Goal: Task Accomplishment & Management: Use online tool/utility

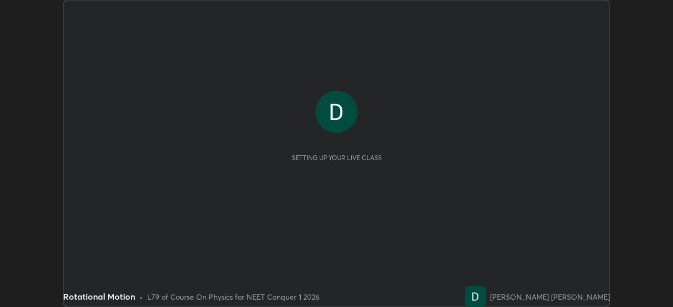
scroll to position [307, 672]
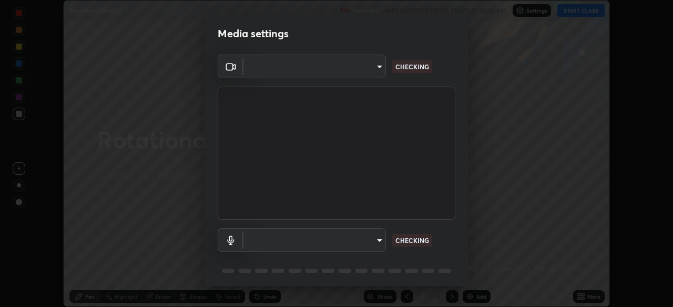
type input "bbfd6cf7026d504dd468edf870e60777175f15071da0e6f82e0d5b970fd68df4"
type input "default"
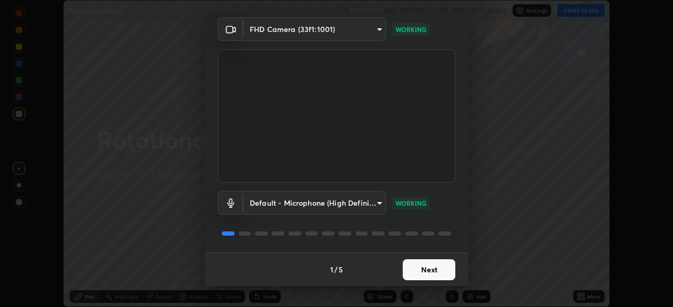
click at [441, 264] on button "Next" at bounding box center [429, 270] width 53 height 21
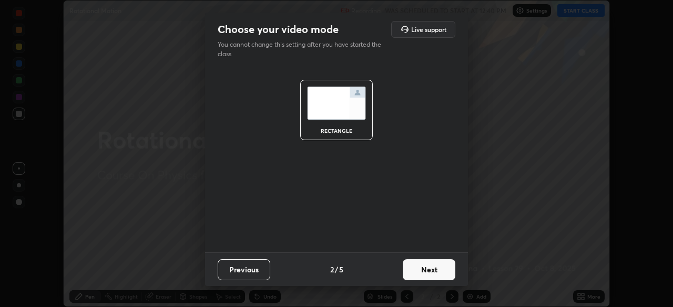
click at [441, 268] on button "Next" at bounding box center [429, 270] width 53 height 21
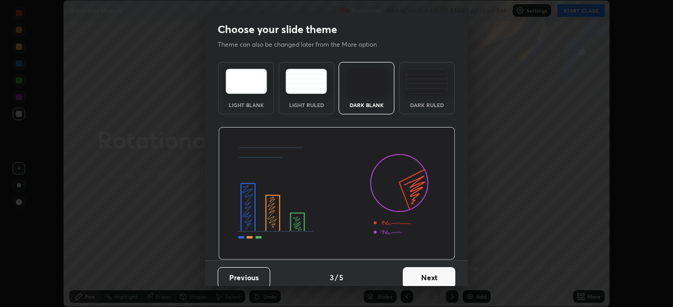
click at [442, 269] on button "Next" at bounding box center [429, 278] width 53 height 21
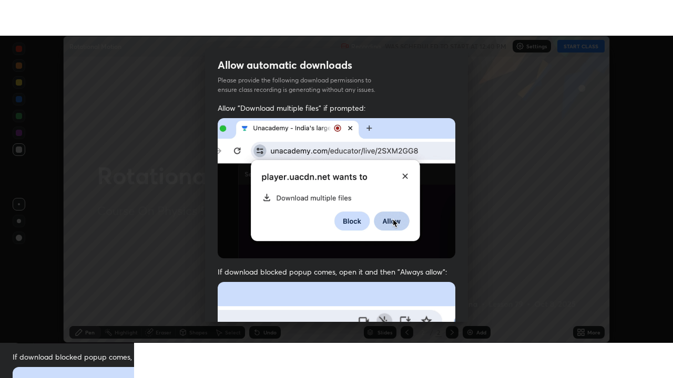
scroll to position [252, 0]
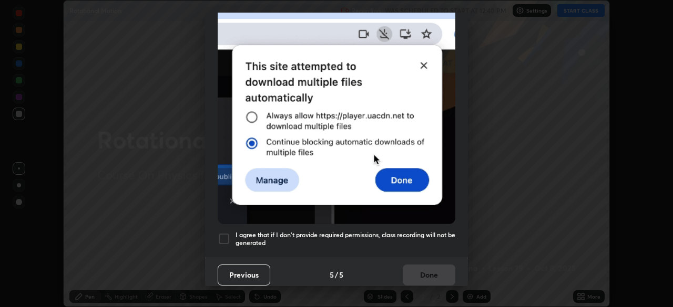
click at [414, 269] on div "Previous 5 / 5 Done" at bounding box center [336, 275] width 263 height 34
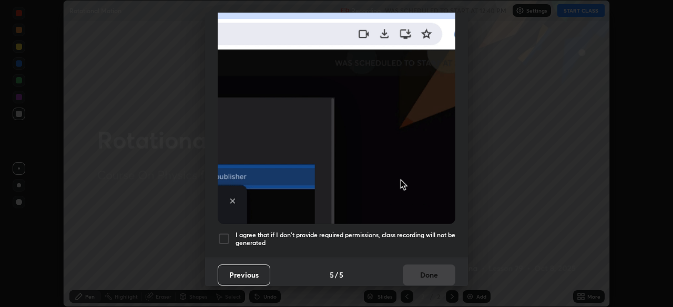
click at [426, 233] on h5 "I agree that if I don't provide required permissions, class recording will not …" at bounding box center [345, 239] width 220 height 16
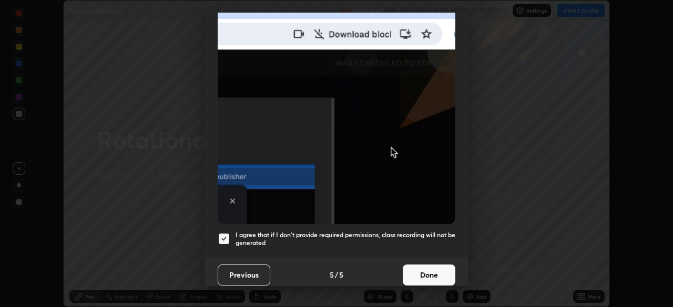
click at [421, 266] on button "Done" at bounding box center [429, 275] width 53 height 21
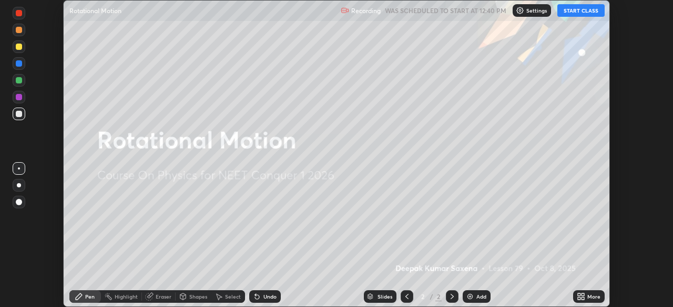
click at [582, 294] on icon at bounding box center [582, 295] width 3 height 3
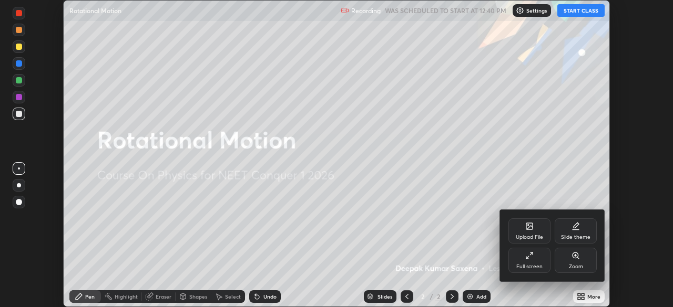
click at [531, 263] on div "Full screen" at bounding box center [529, 260] width 42 height 25
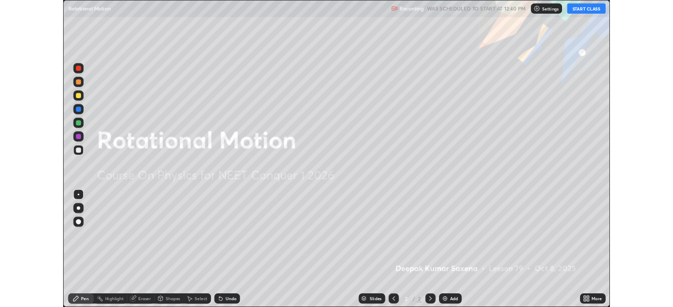
scroll to position [378, 673]
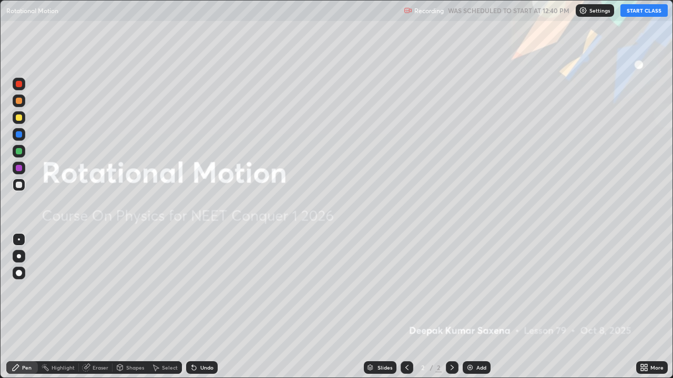
click at [635, 7] on button "START CLASS" at bounding box center [643, 10] width 47 height 13
click at [475, 307] on div "Add" at bounding box center [476, 368] width 28 height 13
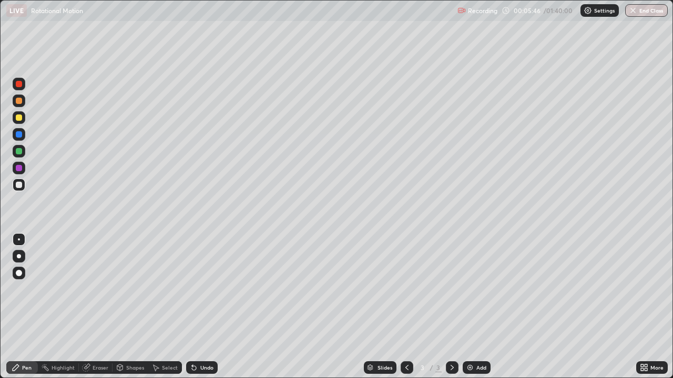
click at [128, 307] on div "Shapes" at bounding box center [130, 368] width 36 height 13
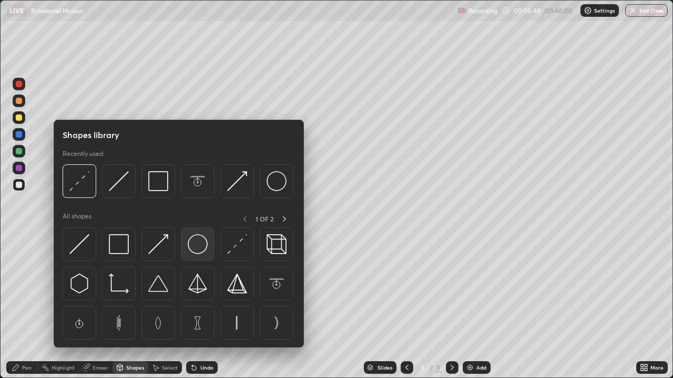
click at [193, 242] on img at bounding box center [198, 244] width 20 height 20
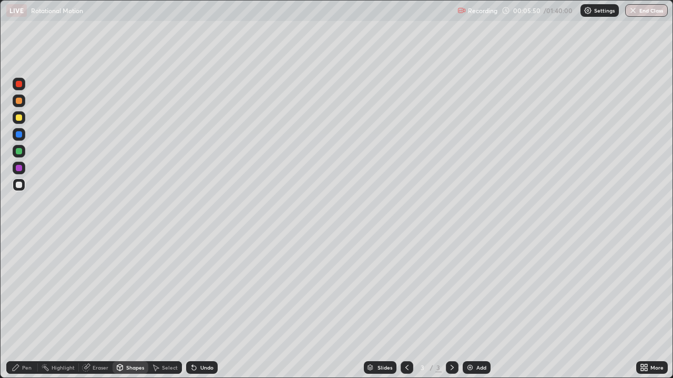
click at [130, 307] on div "Shapes" at bounding box center [130, 368] width 36 height 13
click at [131, 307] on div "Shapes" at bounding box center [135, 367] width 18 height 5
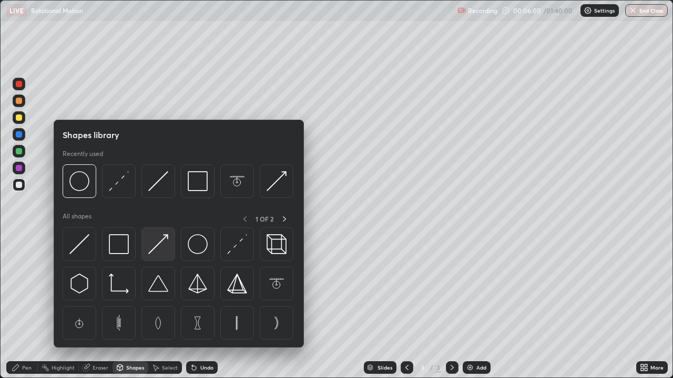
click at [162, 247] on img at bounding box center [158, 244] width 20 height 20
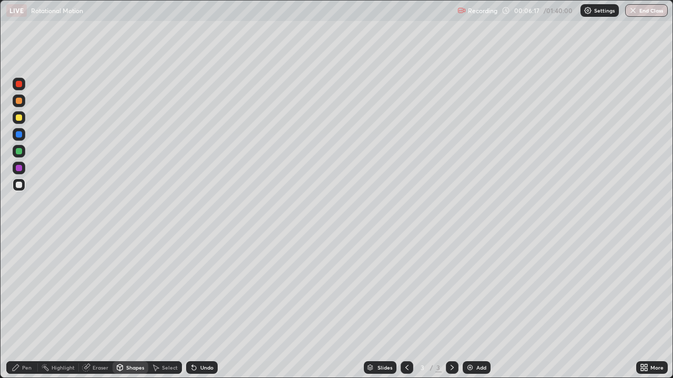
click at [26, 307] on div "Pen" at bounding box center [26, 367] width 9 height 5
click at [20, 184] on div at bounding box center [19, 185] width 6 height 6
click at [20, 117] on div at bounding box center [19, 118] width 6 height 6
click at [129, 307] on div "Shapes" at bounding box center [135, 367] width 18 height 5
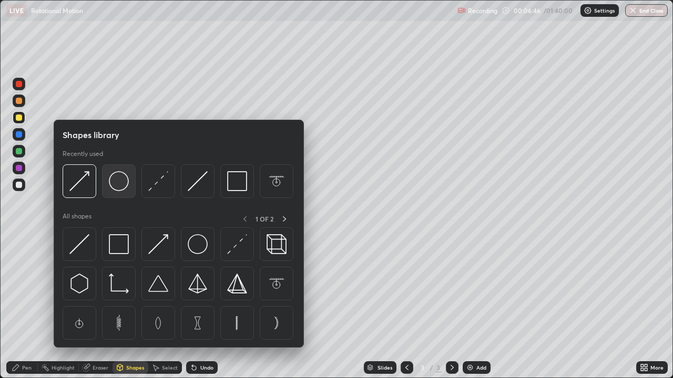
click at [122, 191] on div at bounding box center [119, 181] width 34 height 34
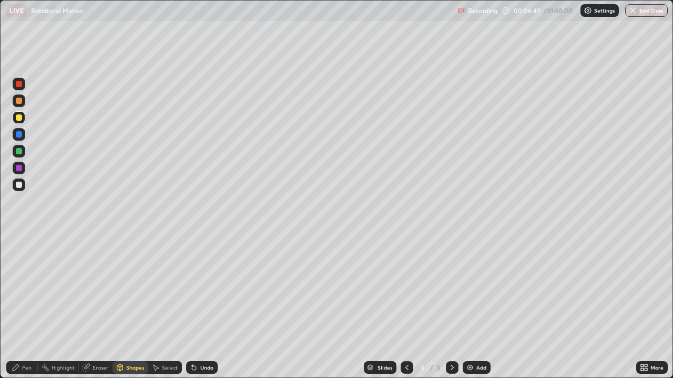
click at [136, 307] on div "Shapes" at bounding box center [135, 367] width 18 height 5
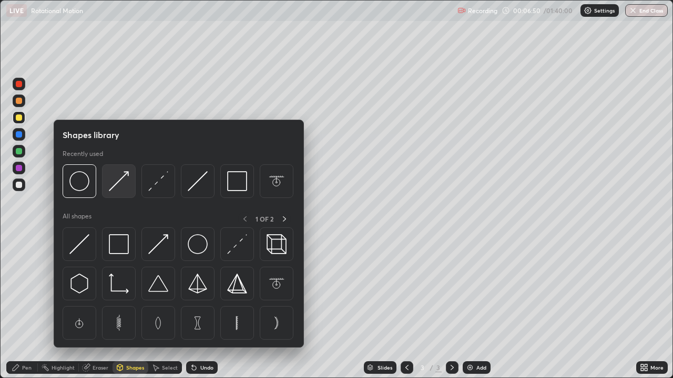
click at [124, 184] on img at bounding box center [119, 181] width 20 height 20
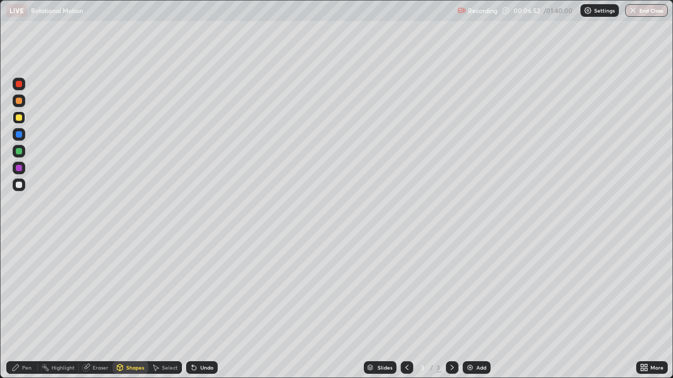
click at [29, 307] on div "Pen" at bounding box center [26, 367] width 9 height 5
click at [475, 307] on div "Add" at bounding box center [476, 368] width 28 height 13
click at [136, 307] on div "Shapes" at bounding box center [130, 368] width 36 height 13
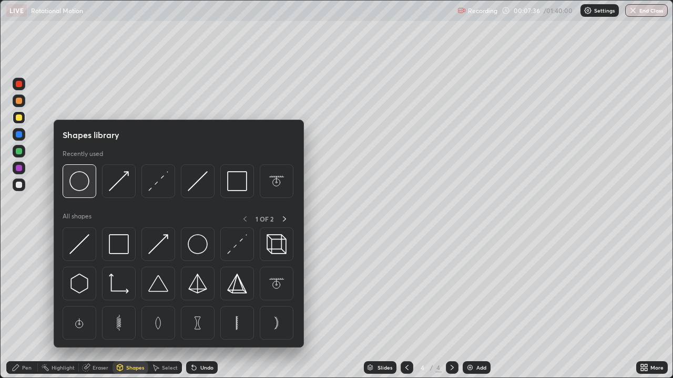
click at [85, 187] on img at bounding box center [79, 181] width 20 height 20
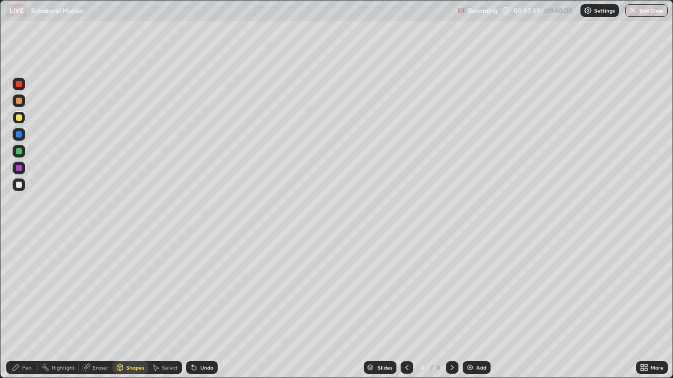
click at [139, 307] on div "Shapes" at bounding box center [135, 367] width 18 height 5
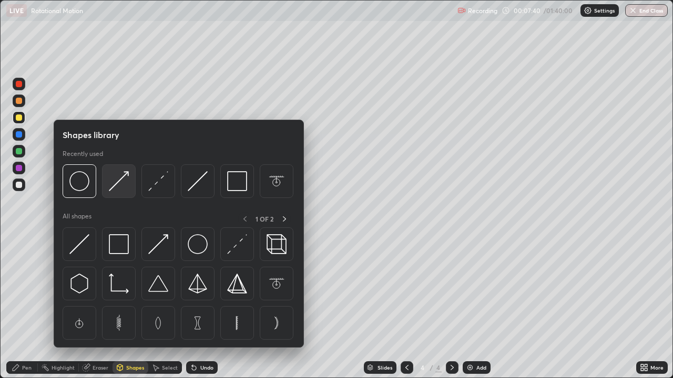
click at [120, 183] on img at bounding box center [119, 181] width 20 height 20
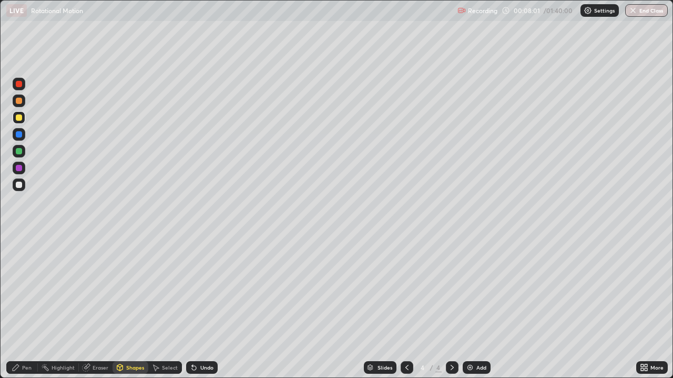
click at [30, 307] on div "Pen" at bounding box center [26, 367] width 9 height 5
click at [468, 307] on img at bounding box center [470, 368] width 8 height 8
click at [21, 188] on div at bounding box center [19, 185] width 6 height 6
click at [130, 307] on div "Shapes" at bounding box center [135, 367] width 18 height 5
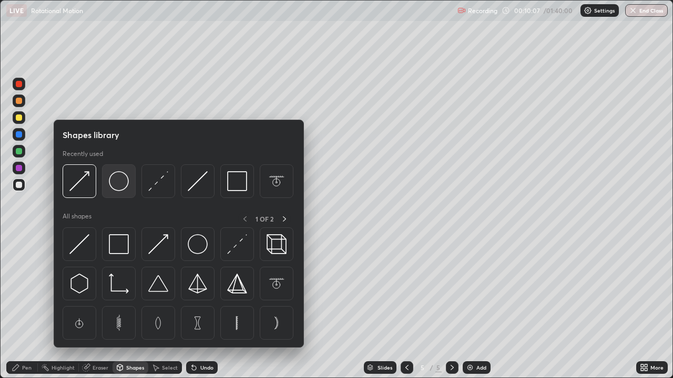
click at [116, 183] on img at bounding box center [119, 181] width 20 height 20
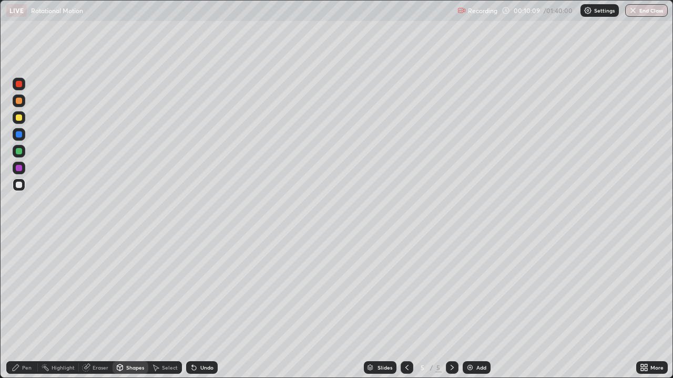
click at [132, 307] on div "Shapes" at bounding box center [135, 367] width 18 height 5
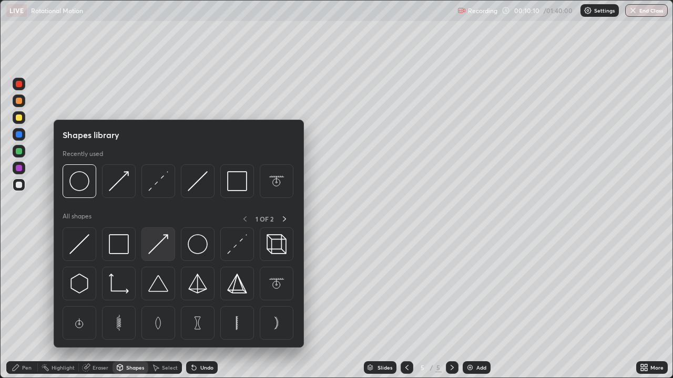
click at [157, 244] on img at bounding box center [158, 244] width 20 height 20
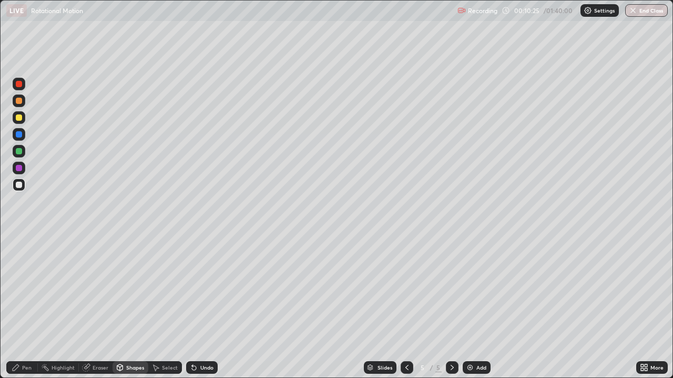
click at [25, 307] on div "Pen" at bounding box center [26, 367] width 9 height 5
click at [18, 150] on div at bounding box center [19, 151] width 6 height 6
click at [205, 307] on div "Undo" at bounding box center [202, 368] width 32 height 13
click at [207, 307] on div "Undo" at bounding box center [202, 368] width 32 height 13
click at [207, 307] on div "Undo" at bounding box center [200, 367] width 36 height 21
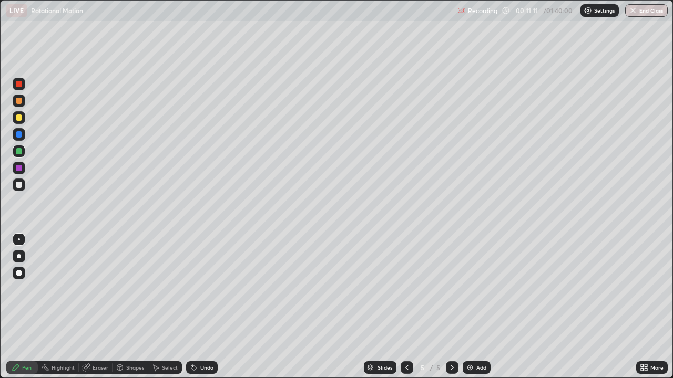
click at [209, 307] on div "Undo" at bounding box center [202, 368] width 32 height 13
click at [202, 307] on div "Undo" at bounding box center [202, 368] width 32 height 13
click at [204, 307] on div "Undo" at bounding box center [202, 368] width 32 height 13
click at [477, 307] on div "Add" at bounding box center [481, 367] width 10 height 5
click at [407, 307] on icon at bounding box center [407, 368] width 8 height 8
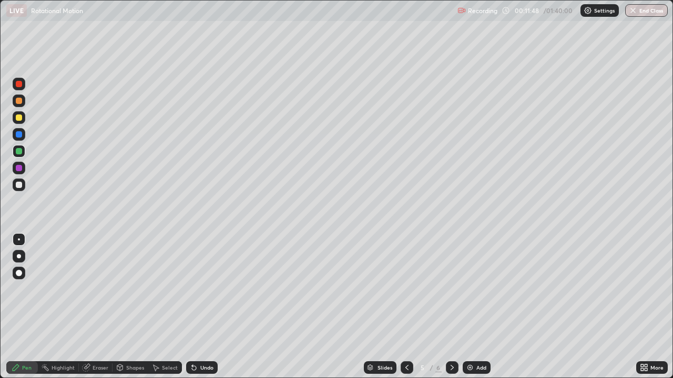
click at [470, 307] on div "Add" at bounding box center [476, 368] width 28 height 13
click at [19, 119] on div at bounding box center [19, 118] width 6 height 6
click at [133, 307] on div "Shapes" at bounding box center [135, 367] width 18 height 5
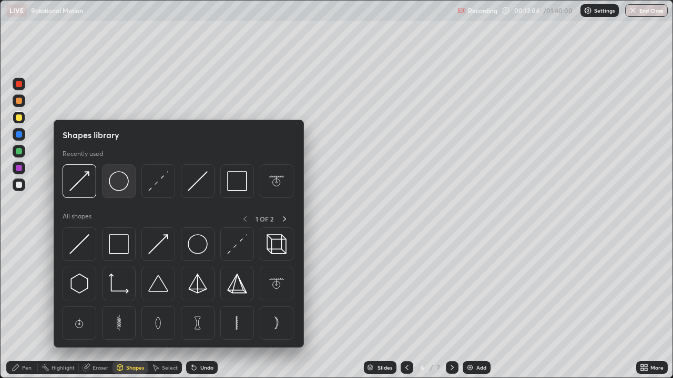
click at [117, 183] on img at bounding box center [119, 181] width 20 height 20
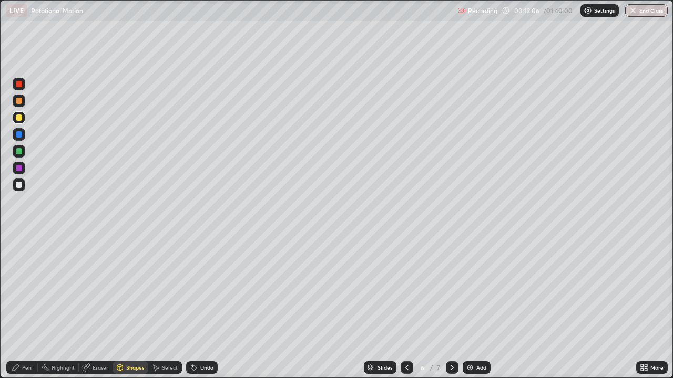
click at [17, 307] on icon at bounding box center [16, 368] width 8 height 8
click at [127, 307] on div "Shapes" at bounding box center [130, 368] width 36 height 13
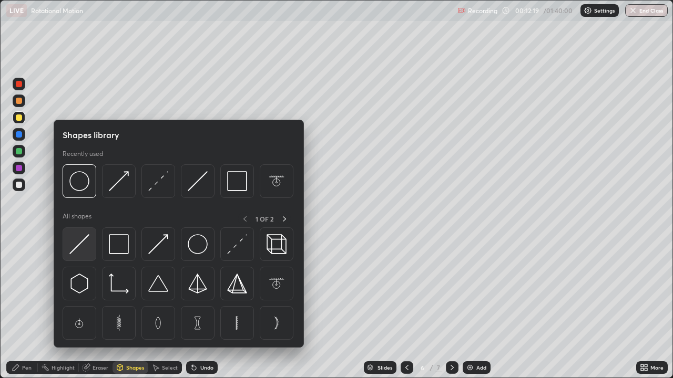
click at [75, 246] on img at bounding box center [79, 244] width 20 height 20
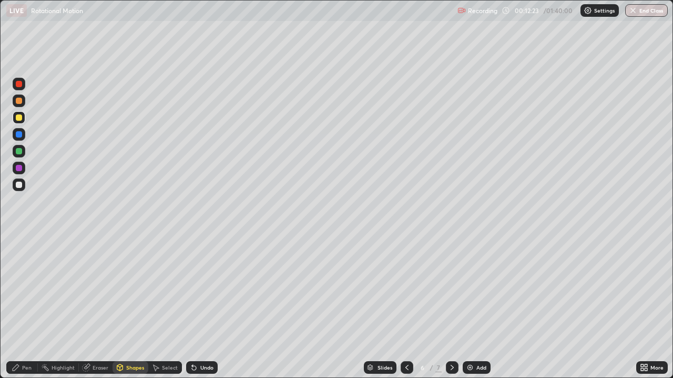
click at [27, 307] on div "Pen" at bounding box center [26, 367] width 9 height 5
click at [131, 307] on div "Shapes" at bounding box center [135, 367] width 18 height 5
click at [26, 307] on div "Pen" at bounding box center [22, 368] width 32 height 13
click at [406, 307] on icon at bounding box center [407, 368] width 8 height 8
click at [405, 307] on icon at bounding box center [407, 368] width 8 height 8
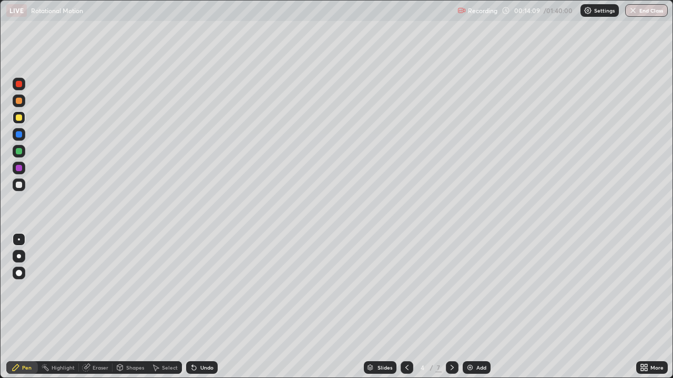
click at [451, 307] on icon at bounding box center [452, 368] width 8 height 8
click at [477, 307] on div "Add" at bounding box center [476, 368] width 28 height 13
click at [21, 184] on div at bounding box center [19, 185] width 6 height 6
click at [405, 307] on icon at bounding box center [407, 368] width 8 height 8
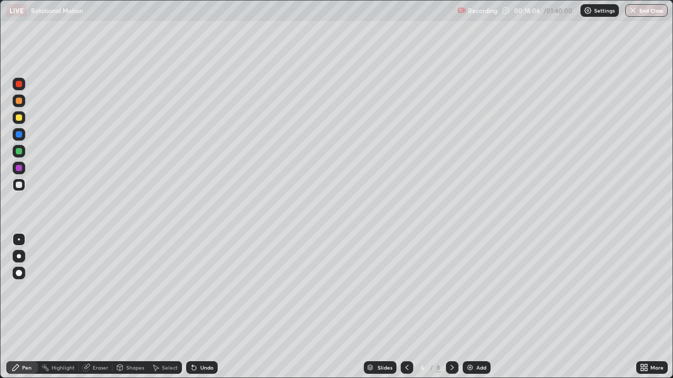
click at [450, 307] on icon at bounding box center [451, 367] width 3 height 5
click at [124, 307] on div "Shapes" at bounding box center [130, 368] width 36 height 13
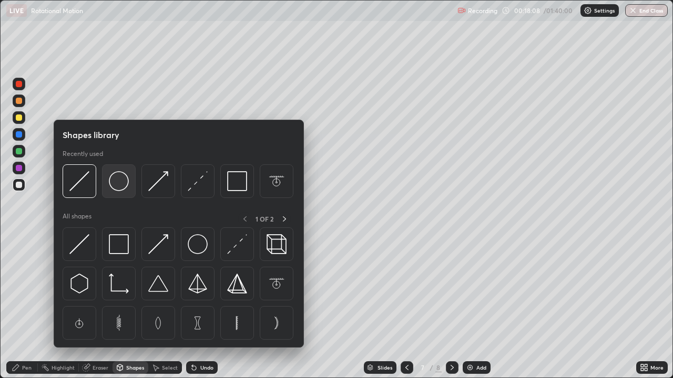
click at [116, 185] on img at bounding box center [119, 181] width 20 height 20
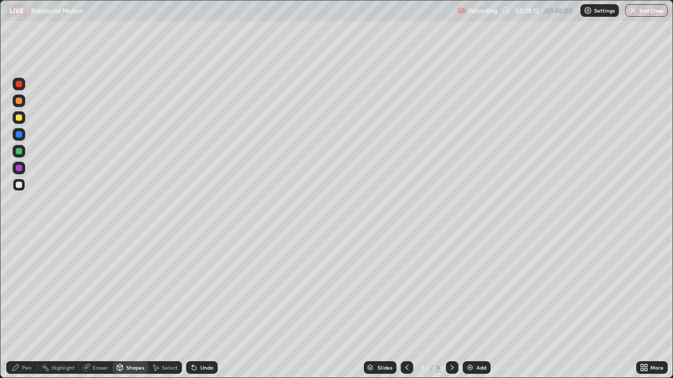
click at [203, 307] on div "Undo" at bounding box center [206, 367] width 13 height 5
click at [126, 307] on div "Shapes" at bounding box center [135, 367] width 18 height 5
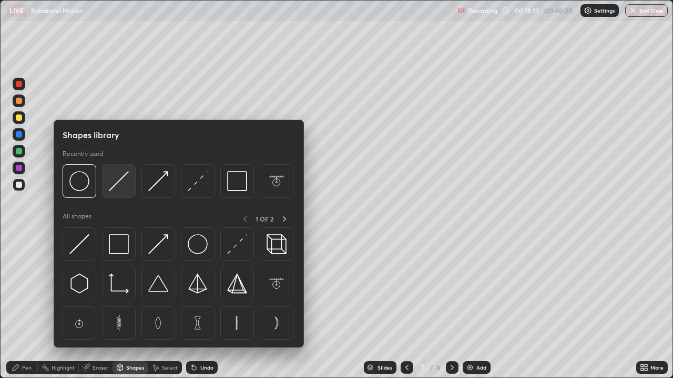
click at [116, 187] on img at bounding box center [119, 181] width 20 height 20
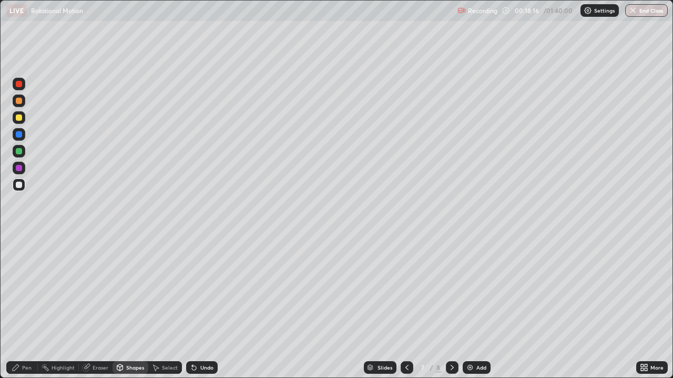
click at [136, 307] on div "Shapes" at bounding box center [135, 367] width 18 height 5
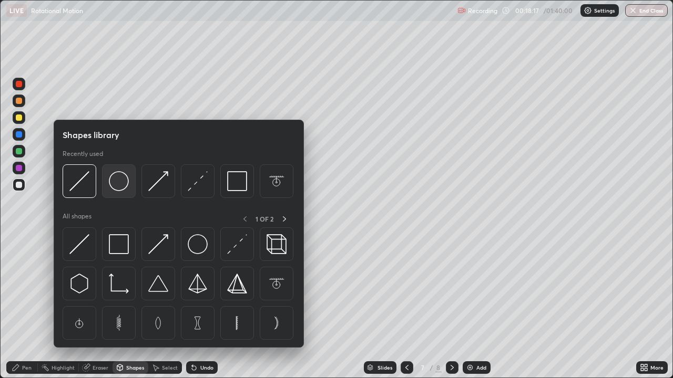
click at [119, 184] on img at bounding box center [119, 181] width 20 height 20
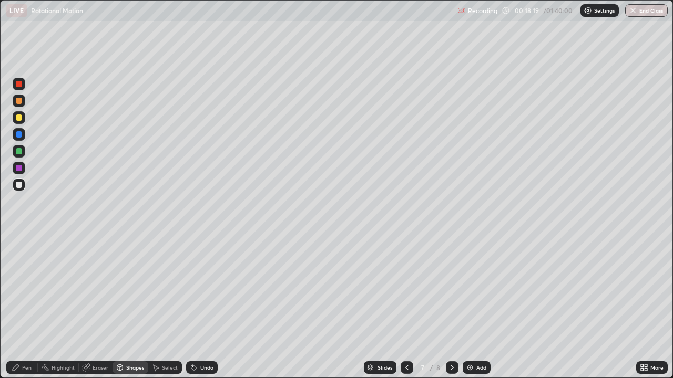
click at [31, 307] on div "Pen" at bounding box center [26, 367] width 9 height 5
click at [134, 307] on div "Shapes" at bounding box center [135, 367] width 18 height 5
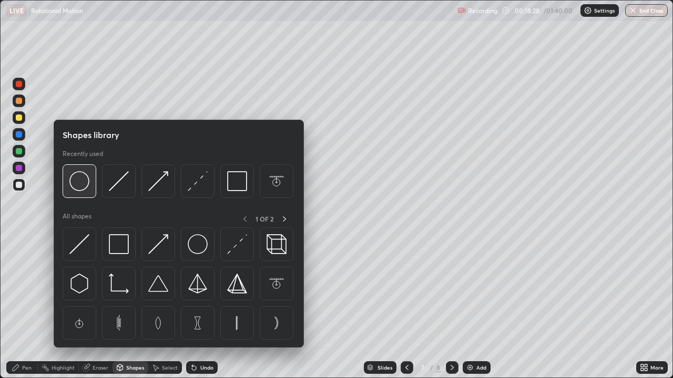
click at [86, 187] on img at bounding box center [79, 181] width 20 height 20
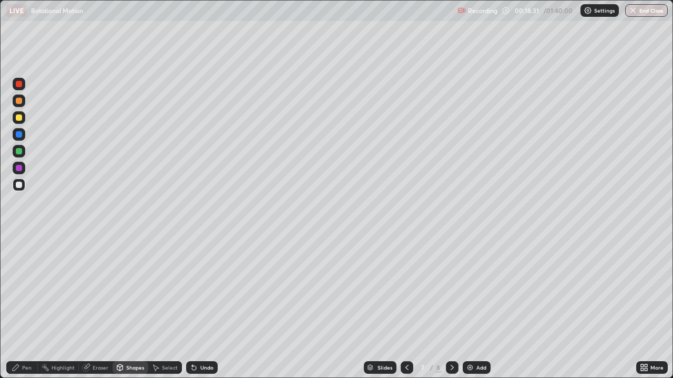
click at [30, 307] on div "Pen" at bounding box center [26, 367] width 9 height 5
click at [136, 307] on div "Shapes" at bounding box center [135, 367] width 18 height 5
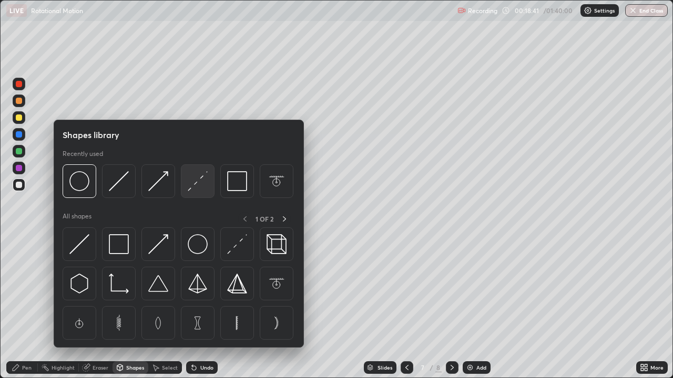
click at [193, 187] on img at bounding box center [198, 181] width 20 height 20
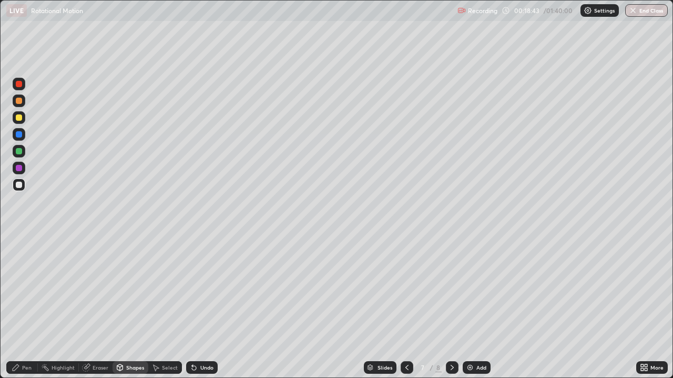
click at [30, 307] on div "Pen" at bounding box center [26, 367] width 9 height 5
click at [479, 307] on div "Add" at bounding box center [476, 368] width 28 height 13
click at [130, 307] on div "Shapes" at bounding box center [135, 367] width 18 height 5
click at [24, 307] on div "Pen" at bounding box center [22, 368] width 32 height 13
click at [130, 307] on div "Shapes" at bounding box center [135, 367] width 18 height 5
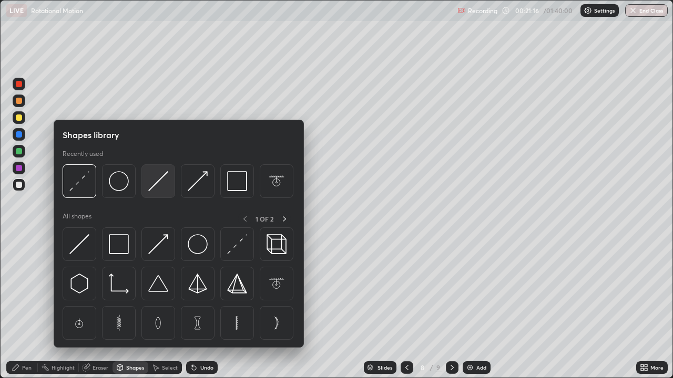
click at [160, 190] on img at bounding box center [158, 181] width 20 height 20
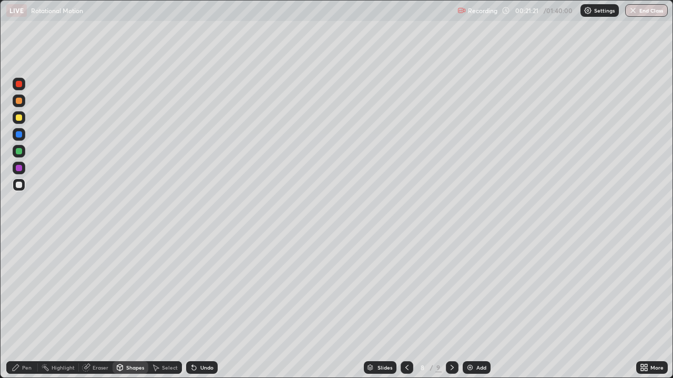
click at [129, 307] on div "Shapes" at bounding box center [135, 367] width 18 height 5
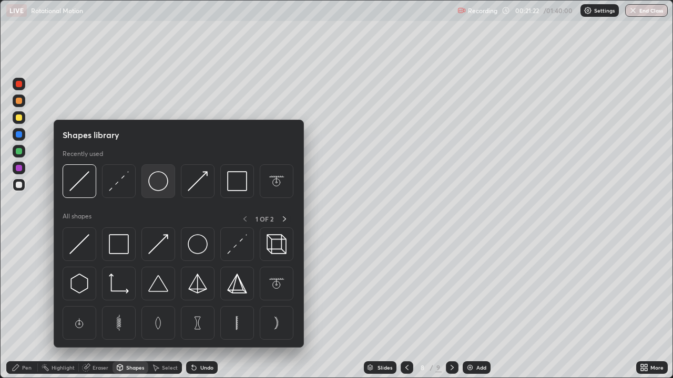
click at [158, 189] on img at bounding box center [158, 181] width 20 height 20
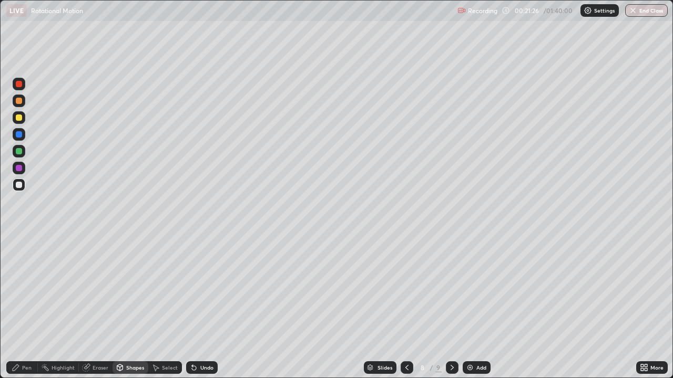
click at [136, 307] on div "Shapes" at bounding box center [135, 367] width 18 height 5
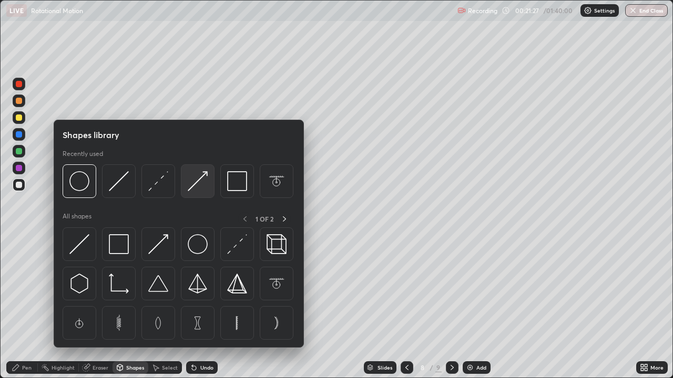
click at [194, 183] on img at bounding box center [198, 181] width 20 height 20
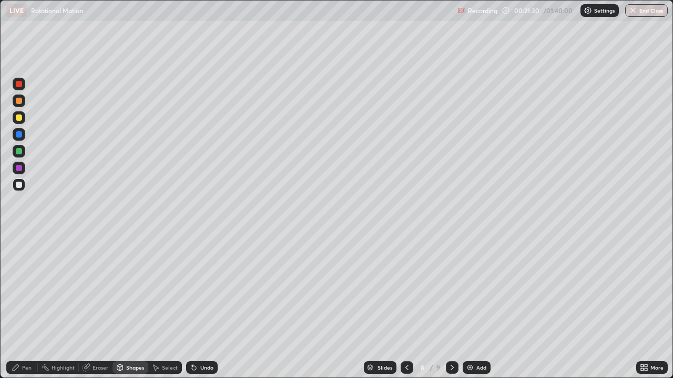
click at [29, 307] on div "Pen" at bounding box center [26, 367] width 9 height 5
click at [130, 307] on div "Shapes" at bounding box center [135, 367] width 18 height 5
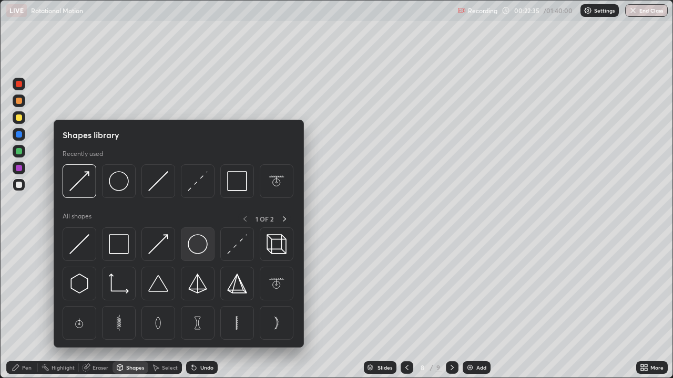
click at [194, 251] on img at bounding box center [198, 244] width 20 height 20
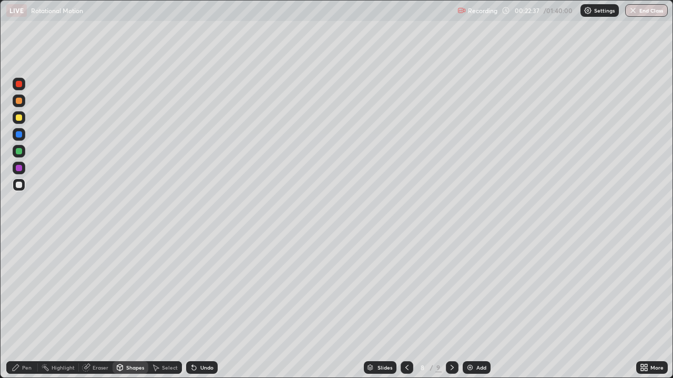
click at [29, 307] on div "Pen" at bounding box center [26, 367] width 9 height 5
click at [400, 307] on div at bounding box center [406, 368] width 13 height 13
click at [451, 307] on icon at bounding box center [452, 368] width 8 height 8
click at [405, 307] on icon at bounding box center [407, 368] width 8 height 8
click at [123, 307] on icon at bounding box center [120, 368] width 8 height 8
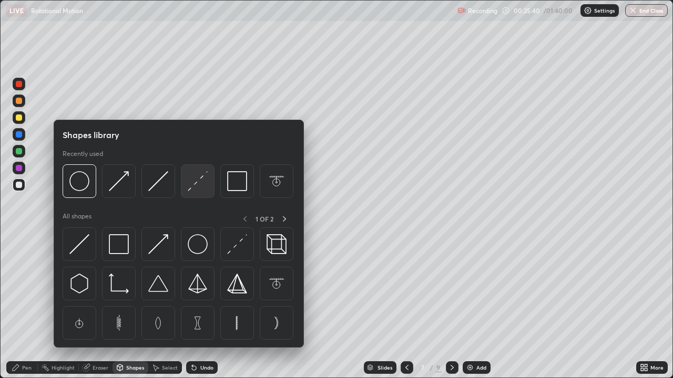
click at [192, 188] on img at bounding box center [198, 181] width 20 height 20
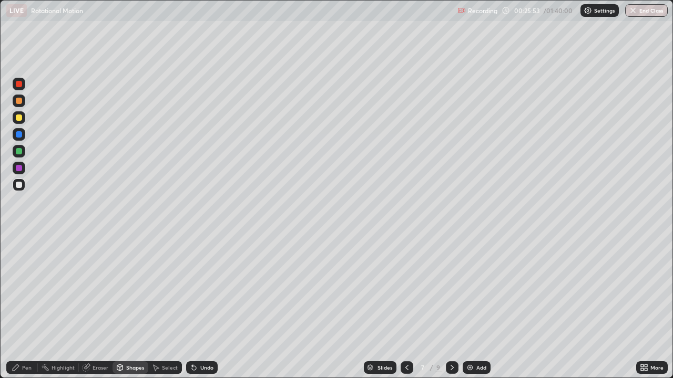
click at [446, 307] on div at bounding box center [452, 368] width 13 height 13
click at [409, 307] on icon at bounding box center [407, 368] width 8 height 8
click at [452, 307] on icon at bounding box center [452, 368] width 8 height 8
click at [451, 307] on icon at bounding box center [452, 368] width 8 height 8
click at [27, 307] on div "Pen" at bounding box center [22, 368] width 32 height 13
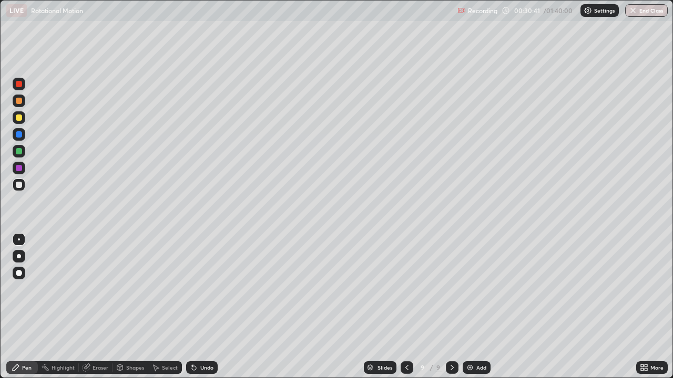
click at [97, 307] on div "Eraser" at bounding box center [100, 367] width 16 height 5
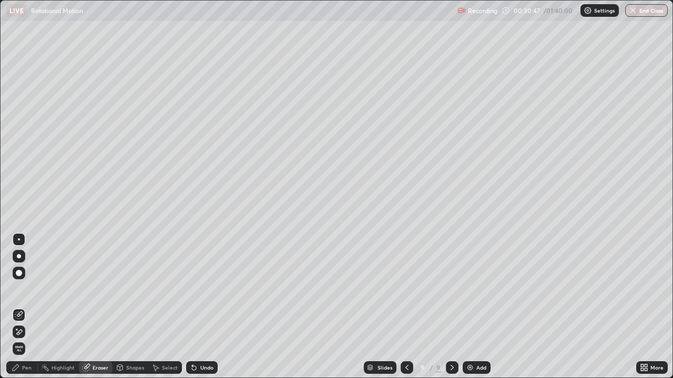
click at [29, 307] on div "Pen" at bounding box center [26, 367] width 9 height 5
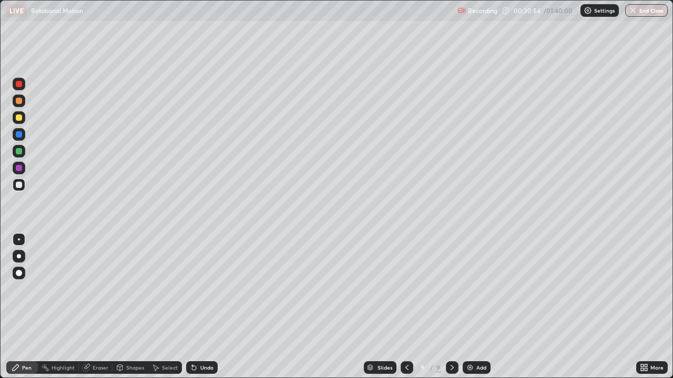
click at [101, 307] on div "Eraser" at bounding box center [100, 367] width 16 height 5
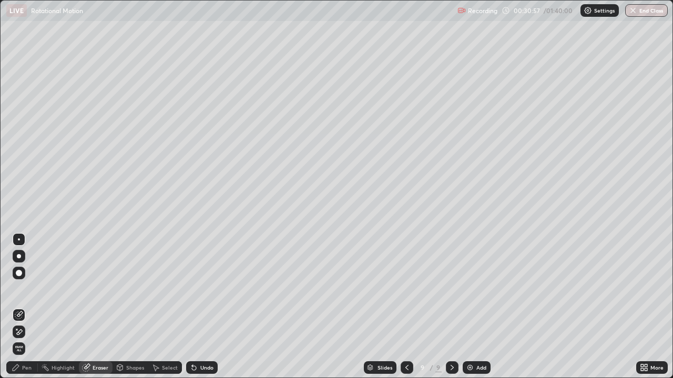
click at [27, 307] on div "Pen" at bounding box center [26, 367] width 9 height 5
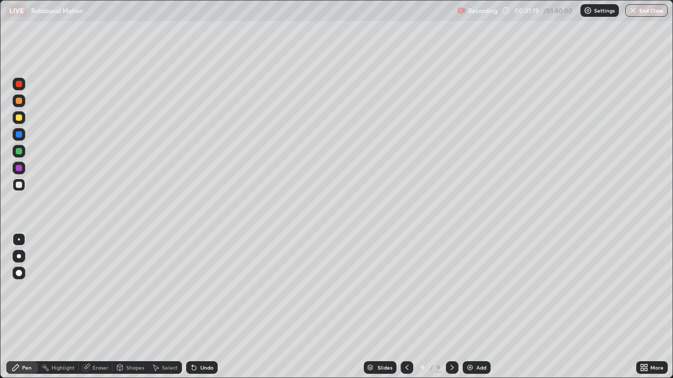
click at [203, 307] on div "Undo" at bounding box center [206, 367] width 13 height 5
click at [202, 307] on div "Undo" at bounding box center [206, 367] width 13 height 5
click at [205, 307] on div "Undo" at bounding box center [206, 367] width 13 height 5
click at [476, 307] on div "Add" at bounding box center [481, 367] width 10 height 5
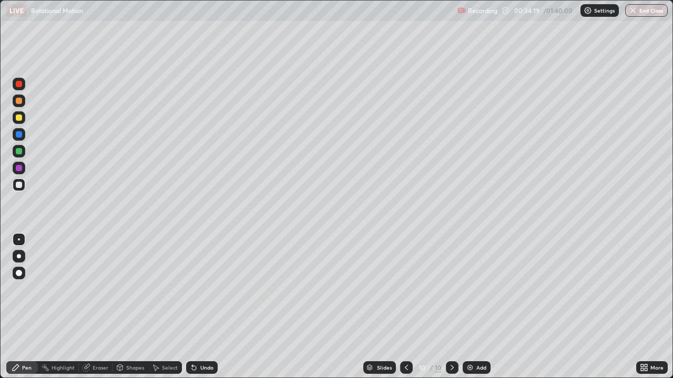
click at [20, 183] on div at bounding box center [19, 185] width 6 height 6
click at [405, 307] on icon at bounding box center [406, 368] width 8 height 8
click at [451, 307] on icon at bounding box center [451, 367] width 3 height 5
click at [477, 307] on div "Add" at bounding box center [476, 368] width 28 height 13
click at [135, 307] on div "Shapes" at bounding box center [135, 367] width 18 height 5
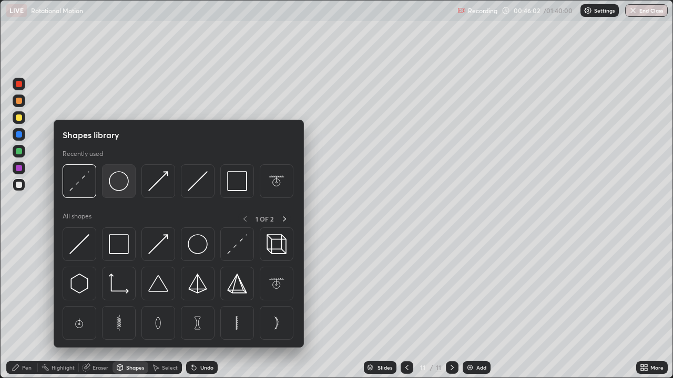
click at [119, 186] on img at bounding box center [119, 181] width 20 height 20
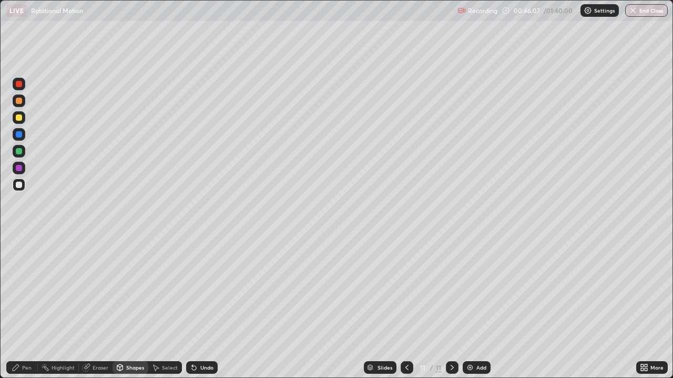
click at [28, 307] on div "Pen" at bounding box center [26, 367] width 9 height 5
click at [472, 307] on div "Add" at bounding box center [476, 368] width 28 height 13
click at [125, 307] on div "Shapes" at bounding box center [130, 368] width 36 height 13
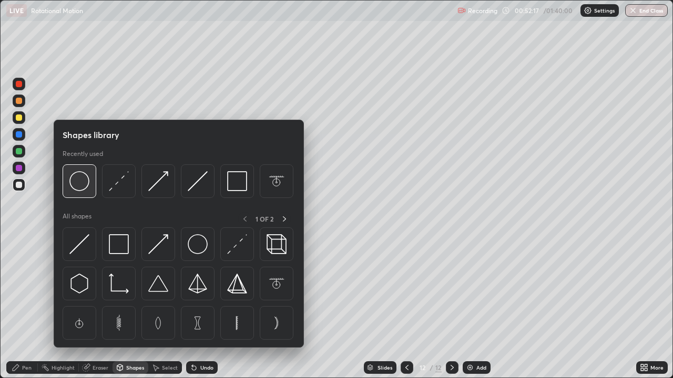
click at [86, 184] on img at bounding box center [79, 181] width 20 height 20
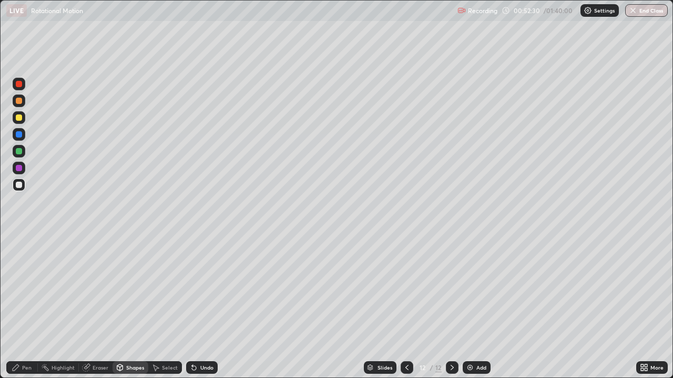
click at [30, 307] on div "Pen" at bounding box center [26, 367] width 9 height 5
click at [102, 307] on div "Eraser" at bounding box center [100, 367] width 16 height 5
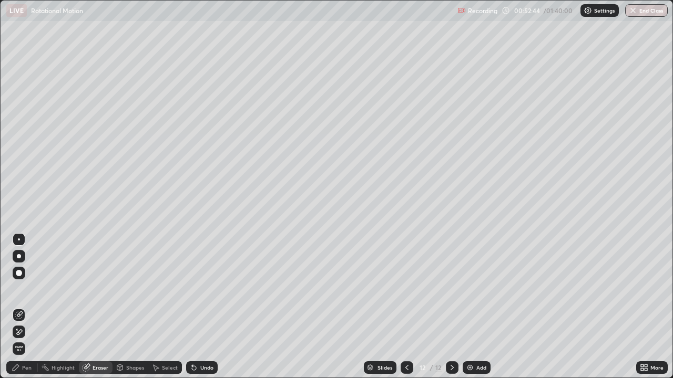
click at [35, 307] on div "Pen" at bounding box center [22, 368] width 32 height 13
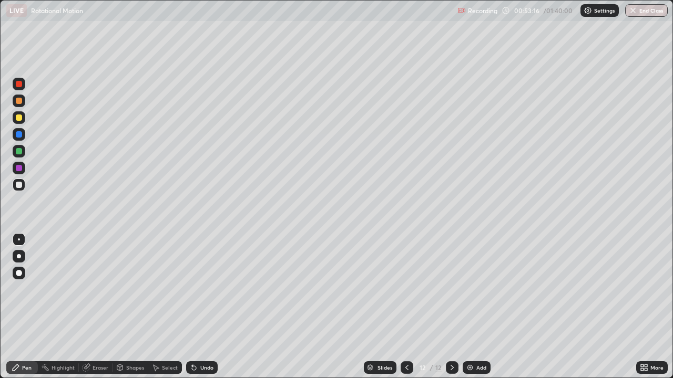
click at [139, 307] on div "Shapes" at bounding box center [130, 368] width 36 height 13
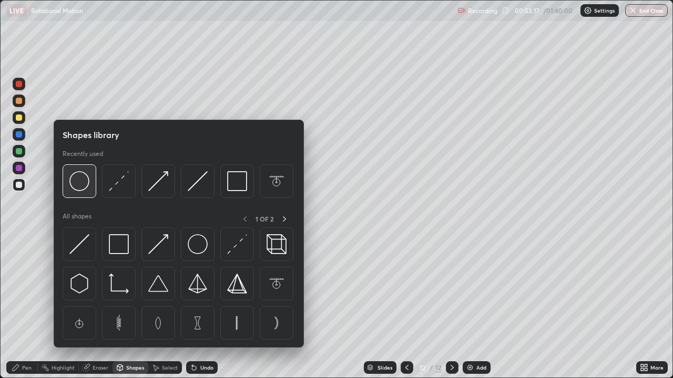
click at [91, 188] on div at bounding box center [80, 181] width 34 height 34
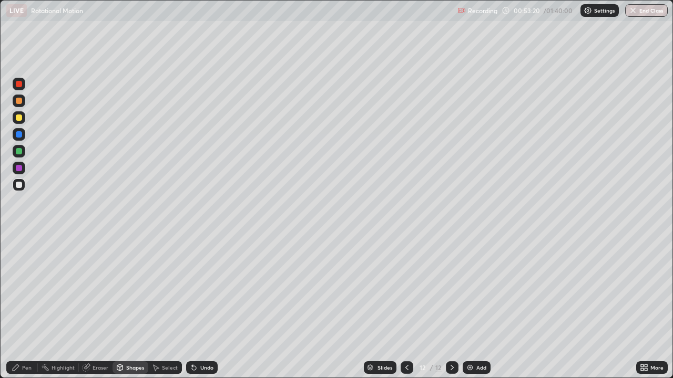
click at [126, 307] on div "Shapes" at bounding box center [135, 367] width 18 height 5
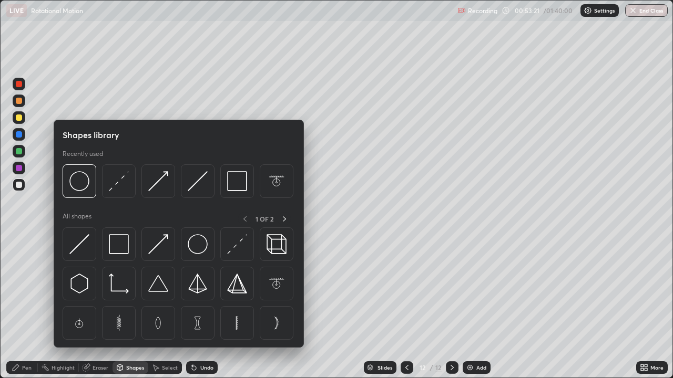
click at [32, 307] on div "Pen" at bounding box center [22, 368] width 32 height 13
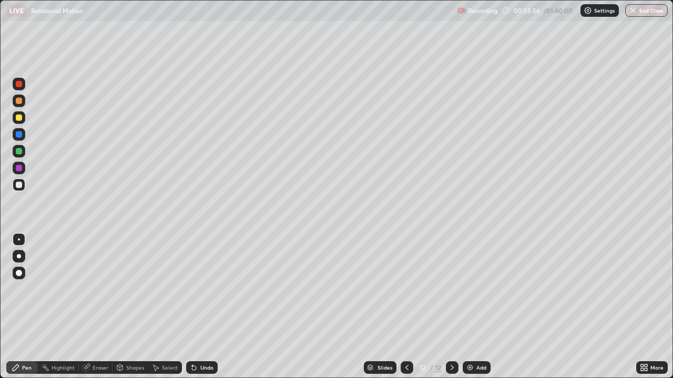
click at [207, 307] on div "Undo" at bounding box center [206, 367] width 13 height 5
click at [489, 307] on div "Add" at bounding box center [476, 368] width 28 height 13
click at [405, 307] on icon at bounding box center [407, 368] width 8 height 8
click at [449, 307] on icon at bounding box center [452, 368] width 8 height 8
click at [201, 307] on div "Undo" at bounding box center [206, 367] width 13 height 5
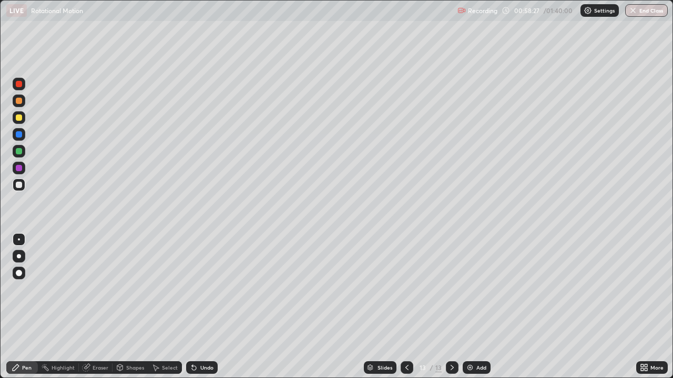
click at [401, 307] on div at bounding box center [406, 368] width 13 height 13
click at [91, 307] on div "Eraser" at bounding box center [96, 368] width 34 height 13
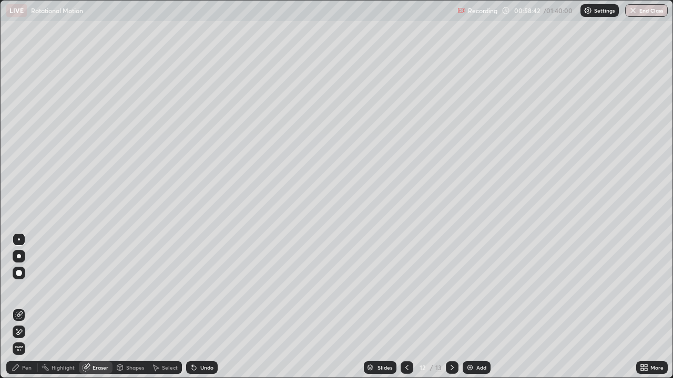
click at [28, 307] on div "Pen" at bounding box center [26, 367] width 9 height 5
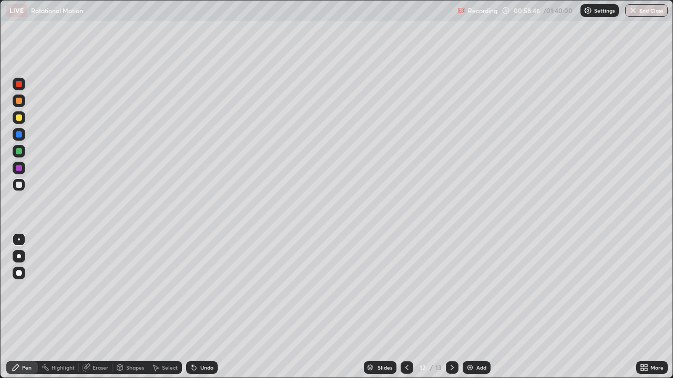
click at [406, 307] on icon at bounding box center [407, 368] width 8 height 8
click at [449, 307] on div at bounding box center [452, 368] width 13 height 13
click at [451, 307] on icon at bounding box center [451, 367] width 3 height 5
click at [90, 307] on div "Eraser" at bounding box center [96, 368] width 34 height 13
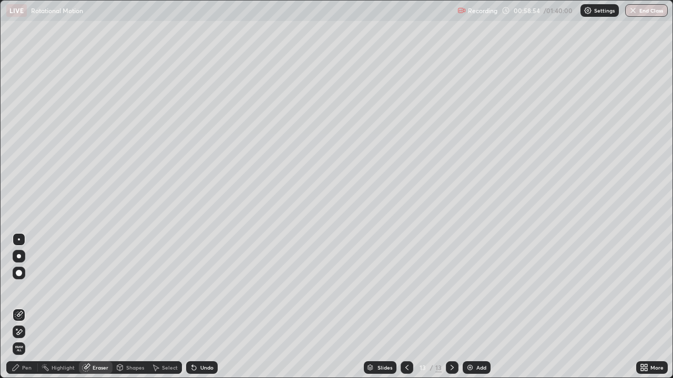
click at [27, 307] on div "Pen" at bounding box center [26, 367] width 9 height 5
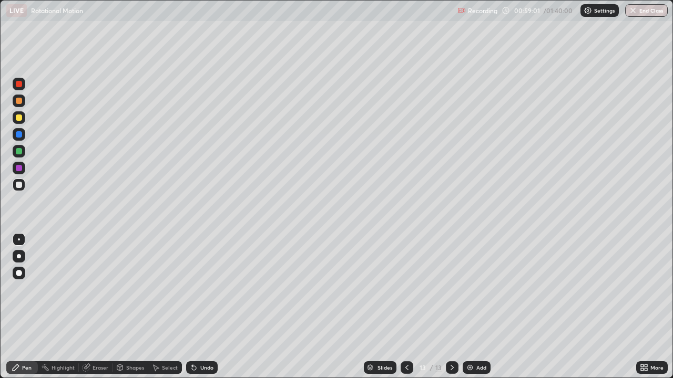
click at [98, 307] on div "Eraser" at bounding box center [100, 367] width 16 height 5
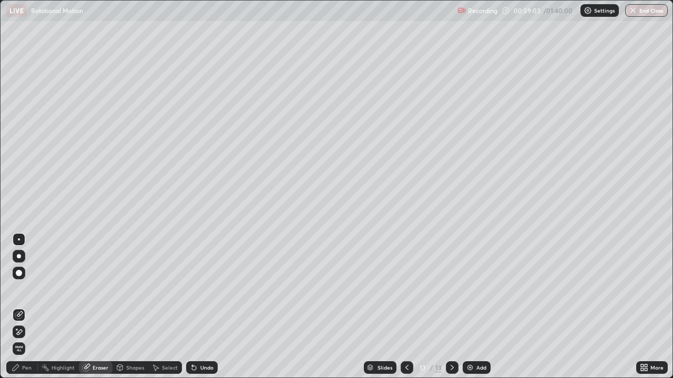
click at [27, 307] on div "Pen" at bounding box center [26, 367] width 9 height 5
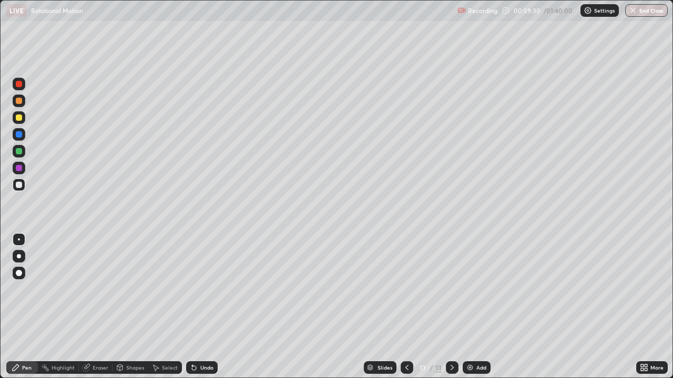
click at [406, 307] on icon at bounding box center [407, 368] width 8 height 8
click at [451, 307] on icon at bounding box center [452, 368] width 8 height 8
click at [404, 307] on icon at bounding box center [407, 368] width 8 height 8
click at [451, 307] on icon at bounding box center [452, 368] width 8 height 8
click at [410, 307] on div at bounding box center [406, 368] width 13 height 13
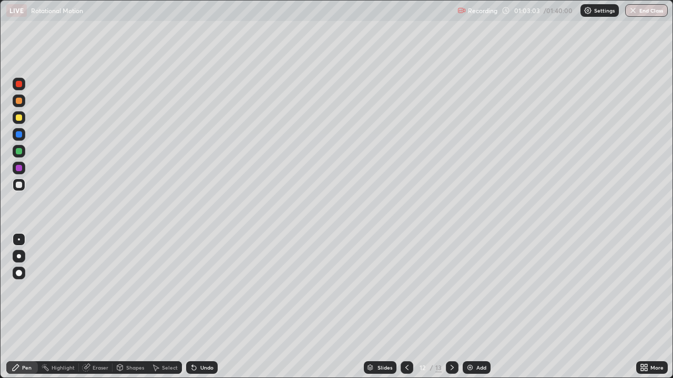
click at [451, 307] on icon at bounding box center [452, 368] width 8 height 8
click at [481, 307] on div "Add" at bounding box center [481, 367] width 10 height 5
click at [407, 307] on icon at bounding box center [407, 368] width 8 height 8
click at [411, 307] on div at bounding box center [406, 368] width 13 height 13
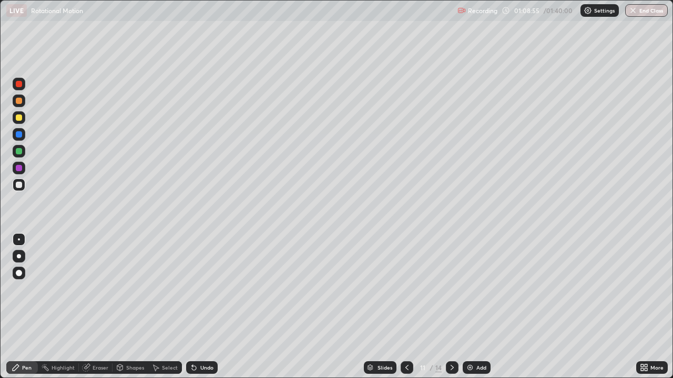
click at [484, 307] on div "Add" at bounding box center [481, 367] width 10 height 5
click at [404, 307] on div at bounding box center [406, 367] width 13 height 21
click at [477, 307] on div "Add" at bounding box center [481, 367] width 10 height 5
click at [481, 307] on div "Add" at bounding box center [481, 367] width 10 height 5
click at [19, 119] on div at bounding box center [19, 118] width 6 height 6
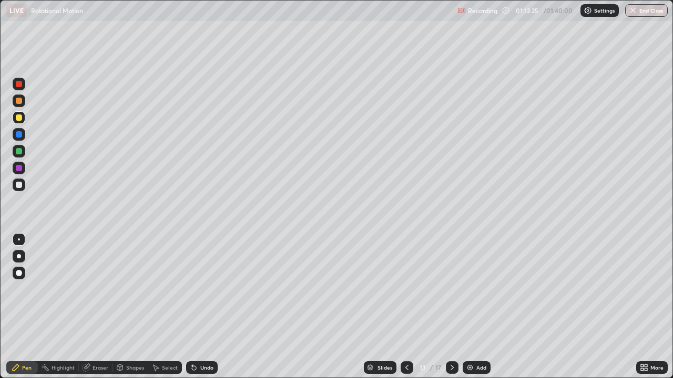
click at [21, 184] on div at bounding box center [19, 185] width 6 height 6
click at [478, 307] on div "Add" at bounding box center [481, 367] width 10 height 5
click at [32, 307] on div "Pen" at bounding box center [22, 368] width 32 height 13
click at [20, 120] on div at bounding box center [19, 118] width 6 height 6
click at [138, 307] on div "Shapes" at bounding box center [135, 367] width 18 height 5
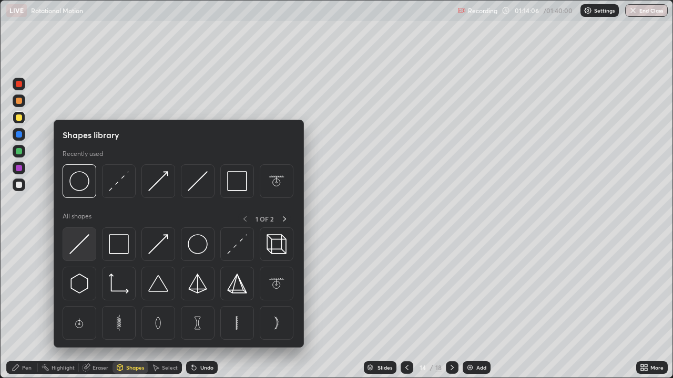
click at [81, 243] on img at bounding box center [79, 244] width 20 height 20
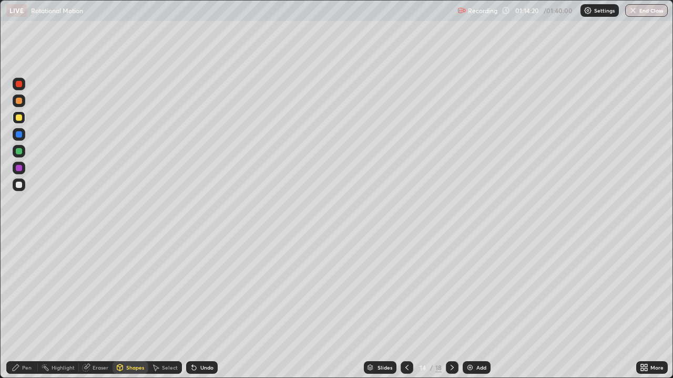
click at [406, 307] on icon at bounding box center [407, 368] width 8 height 8
click at [450, 307] on div at bounding box center [452, 368] width 13 height 13
click at [32, 307] on div "Pen" at bounding box center [22, 368] width 32 height 13
click at [98, 307] on div "Eraser" at bounding box center [100, 367] width 16 height 5
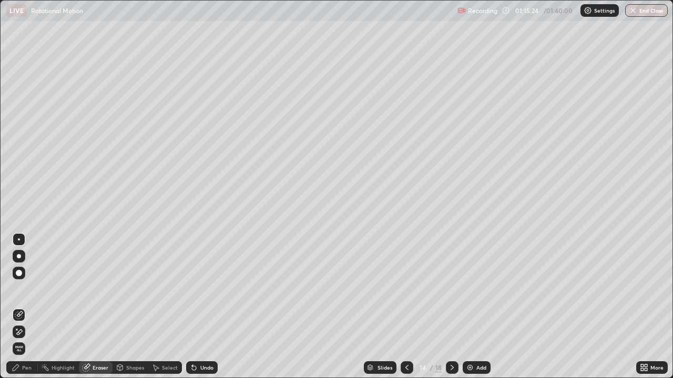
click at [126, 307] on div "Shapes" at bounding box center [135, 367] width 18 height 5
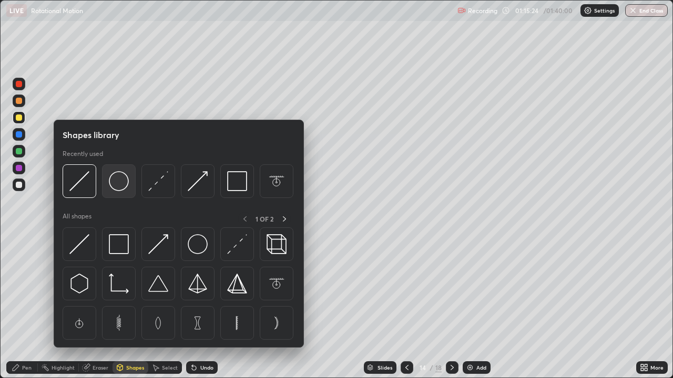
click at [114, 186] on img at bounding box center [119, 181] width 20 height 20
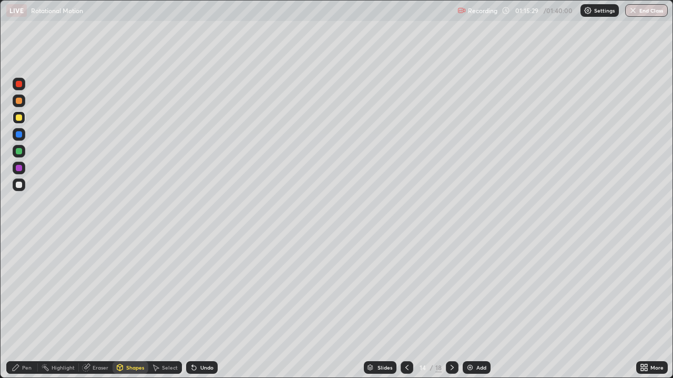
click at [20, 307] on div "Pen" at bounding box center [22, 368] width 32 height 13
click at [474, 307] on div "Add" at bounding box center [476, 368] width 28 height 13
click at [406, 307] on icon at bounding box center [407, 368] width 8 height 8
click at [453, 307] on icon at bounding box center [452, 368] width 8 height 8
click at [406, 307] on icon at bounding box center [407, 368] width 8 height 8
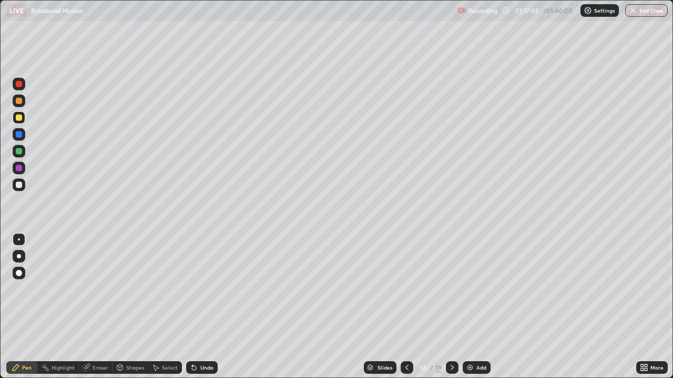
click at [450, 307] on icon at bounding box center [452, 368] width 8 height 8
click at [19, 183] on div at bounding box center [19, 185] width 6 height 6
click at [19, 118] on div at bounding box center [19, 118] width 6 height 6
click at [204, 307] on div "Undo" at bounding box center [206, 367] width 13 height 5
click at [207, 307] on div "Undo" at bounding box center [206, 367] width 13 height 5
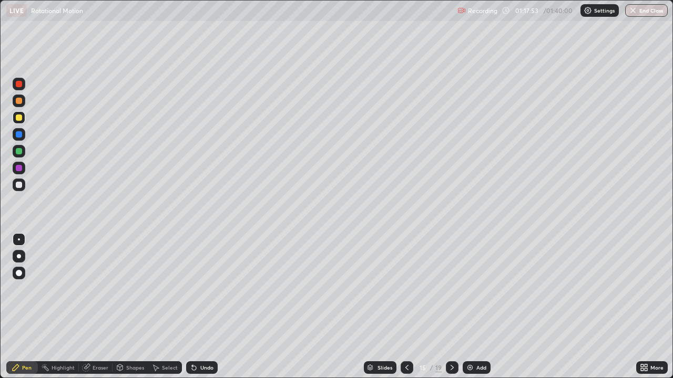
click at [223, 307] on div "Slides 15 / 19 Add" at bounding box center [427, 367] width 418 height 21
click at [204, 307] on div "Undo" at bounding box center [206, 367] width 13 height 5
click at [400, 307] on div at bounding box center [406, 368] width 13 height 13
click at [449, 307] on icon at bounding box center [452, 368] width 8 height 8
click at [403, 307] on icon at bounding box center [407, 368] width 8 height 8
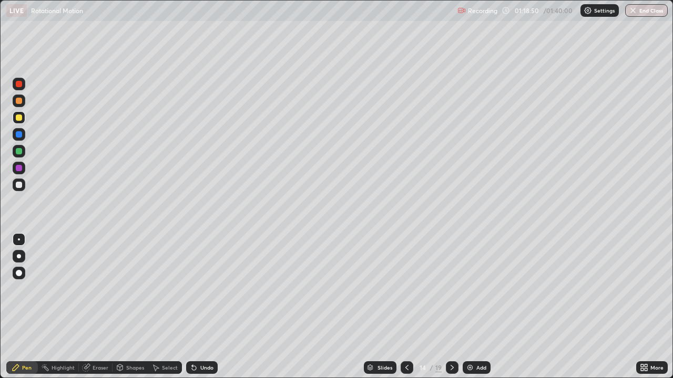
click at [451, 307] on icon at bounding box center [452, 368] width 8 height 8
click at [406, 307] on icon at bounding box center [407, 368] width 8 height 8
click at [451, 307] on icon at bounding box center [452, 368] width 8 height 8
click at [448, 307] on icon at bounding box center [452, 368] width 8 height 8
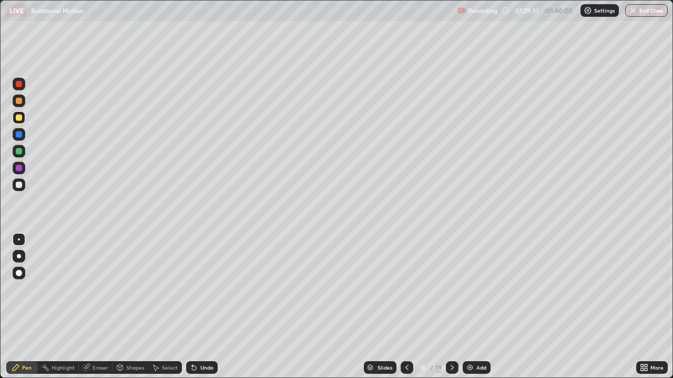
click at [403, 307] on icon at bounding box center [407, 368] width 8 height 8
click at [476, 307] on div "Add" at bounding box center [481, 367] width 10 height 5
click at [404, 307] on icon at bounding box center [406, 368] width 8 height 8
click at [450, 307] on icon at bounding box center [452, 368] width 8 height 8
click at [205, 307] on div "Undo" at bounding box center [206, 367] width 13 height 5
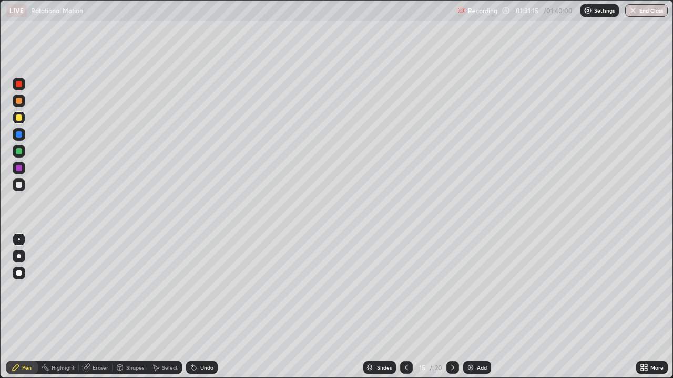
click at [204, 307] on div "Undo" at bounding box center [206, 367] width 13 height 5
click at [207, 307] on div "Undo" at bounding box center [206, 367] width 13 height 5
click at [475, 307] on div "Add" at bounding box center [477, 368] width 28 height 13
click at [400, 307] on div at bounding box center [406, 368] width 13 height 13
click at [476, 307] on div "Add" at bounding box center [476, 368] width 28 height 13
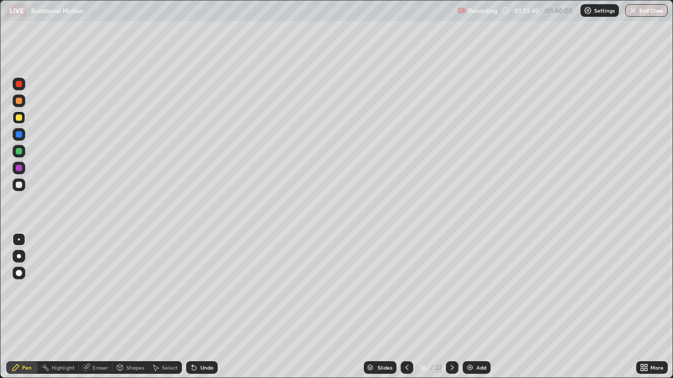
click at [124, 307] on div "Shapes" at bounding box center [130, 368] width 36 height 13
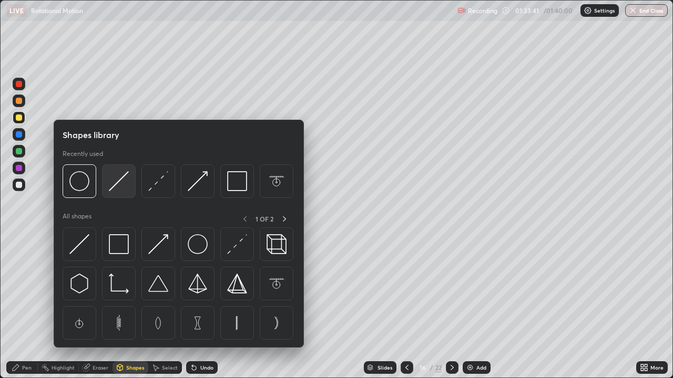
click at [110, 182] on img at bounding box center [119, 181] width 20 height 20
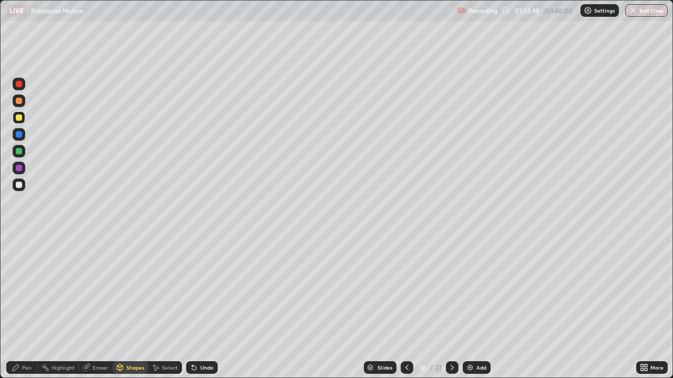
click at [32, 307] on div "Pen" at bounding box center [22, 368] width 32 height 13
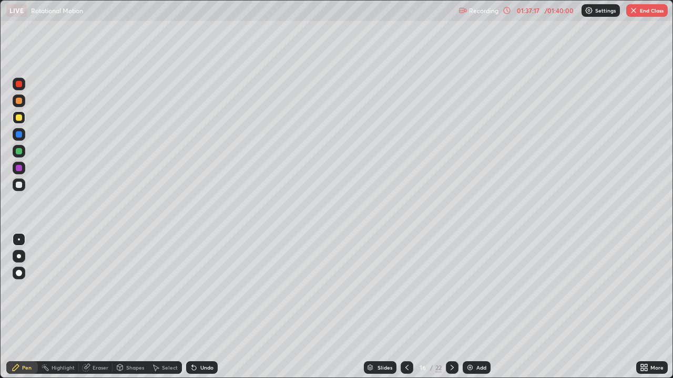
click at [473, 307] on img at bounding box center [470, 368] width 8 height 8
click at [406, 307] on icon at bounding box center [406, 368] width 8 height 8
click at [479, 307] on div "Add" at bounding box center [476, 368] width 28 height 13
click at [134, 307] on div "Shapes" at bounding box center [135, 367] width 18 height 5
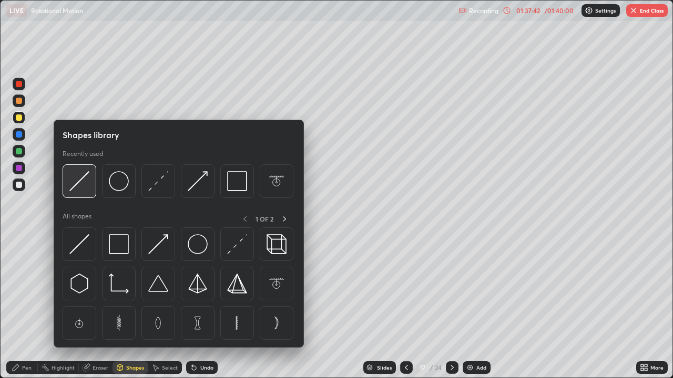
click at [81, 184] on img at bounding box center [79, 181] width 20 height 20
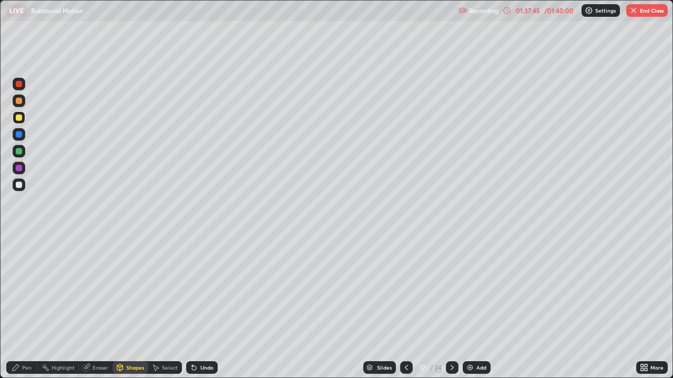
click at [23, 307] on div "Pen" at bounding box center [26, 367] width 9 height 5
click at [645, 14] on button "End Class" at bounding box center [647, 10] width 42 height 13
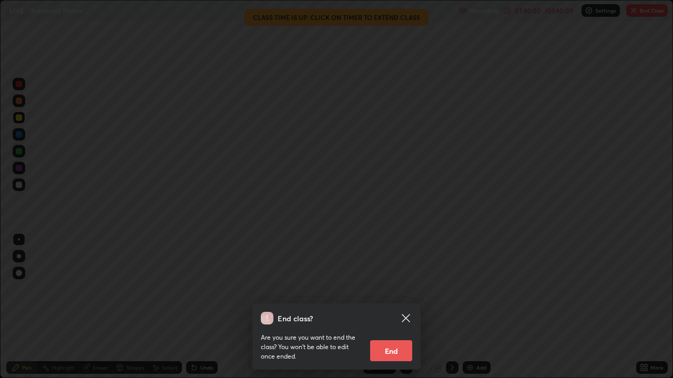
click at [406, 307] on button "End" at bounding box center [391, 351] width 42 height 21
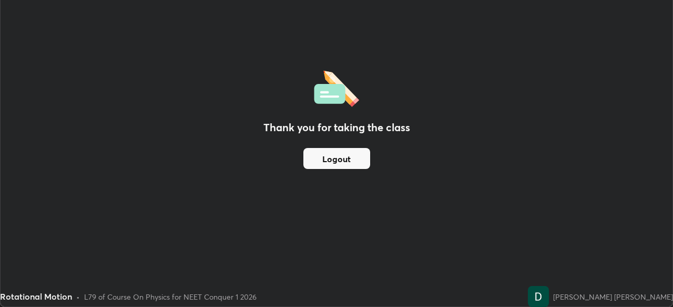
scroll to position [52248, 51883]
